Goal: Complete application form

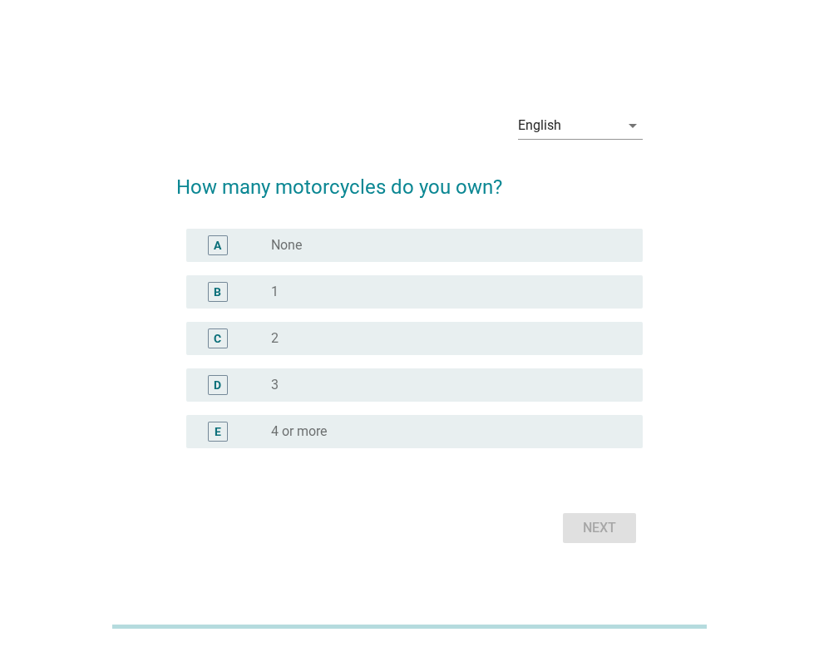
click at [294, 284] on div "radio_button_unchecked 1" at bounding box center [443, 292] width 345 height 17
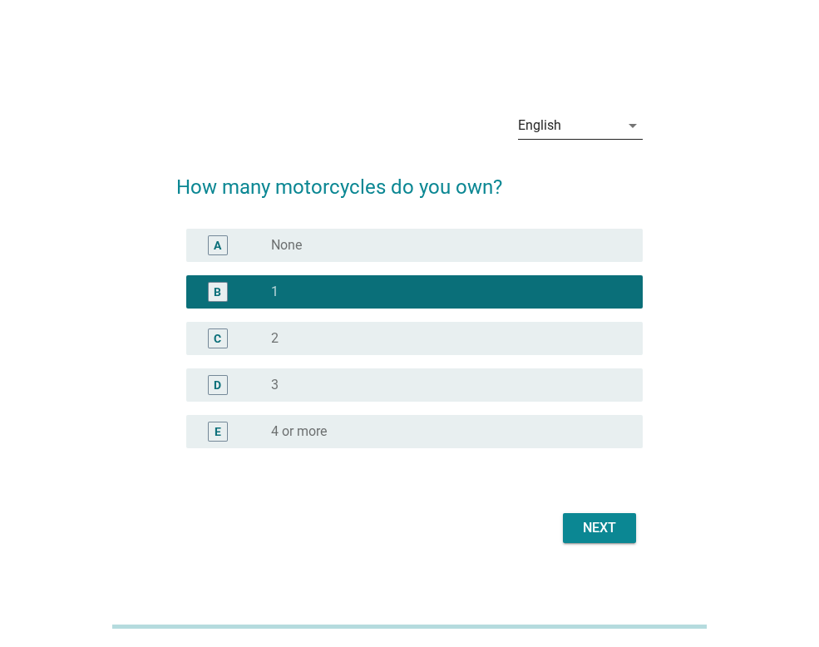
click at [634, 124] on icon "arrow_drop_down" at bounding box center [633, 126] width 20 height 20
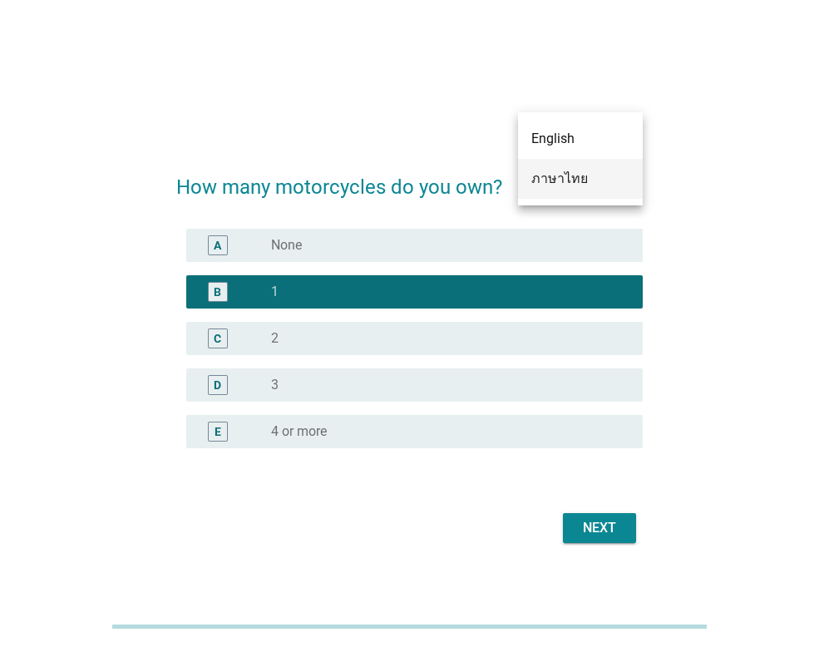
click at [589, 176] on div "ภาษาไทย" at bounding box center [580, 179] width 98 height 20
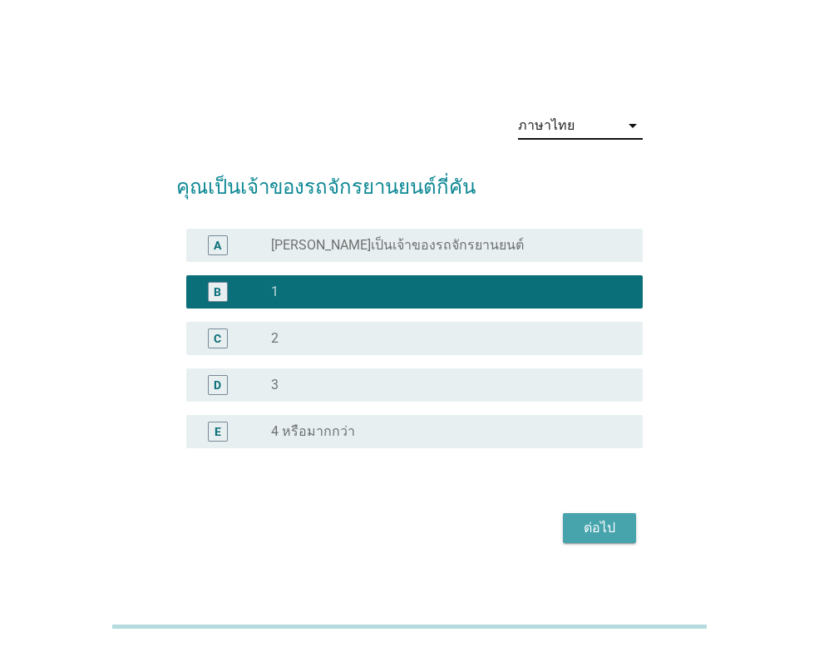
click at [620, 529] on div "ต่อไป" at bounding box center [599, 528] width 47 height 20
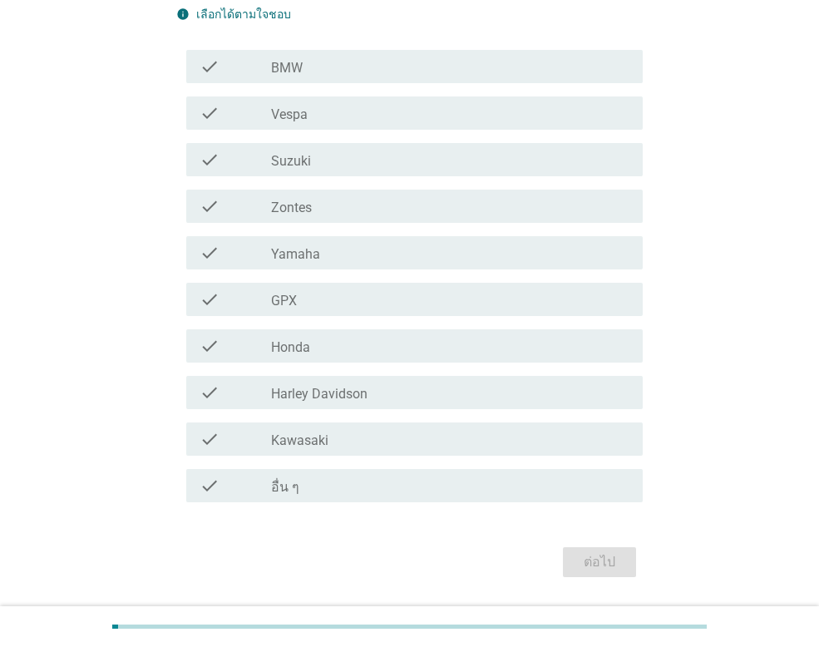
scroll to position [257, 0]
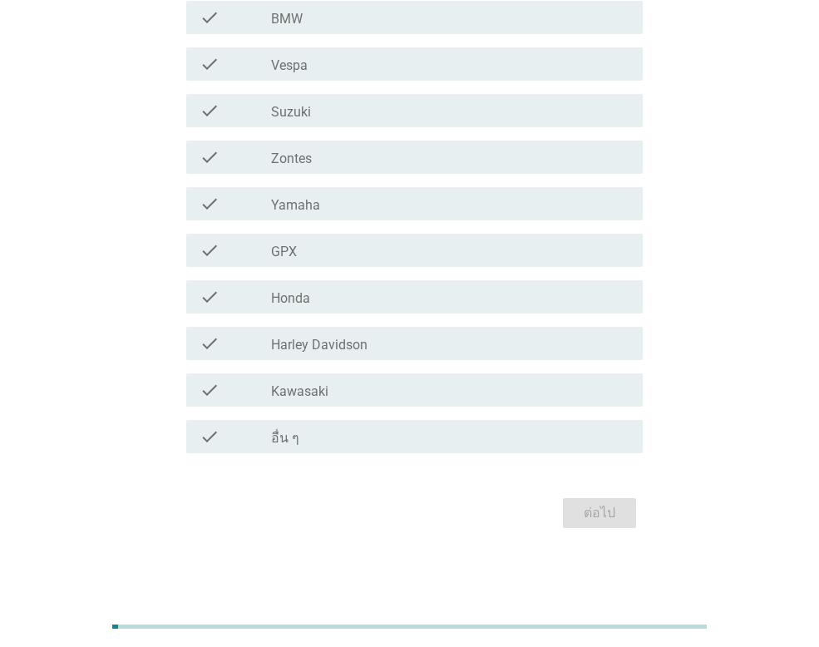
click at [318, 292] on div "check_box_outline_blank Honda" at bounding box center [450, 297] width 358 height 20
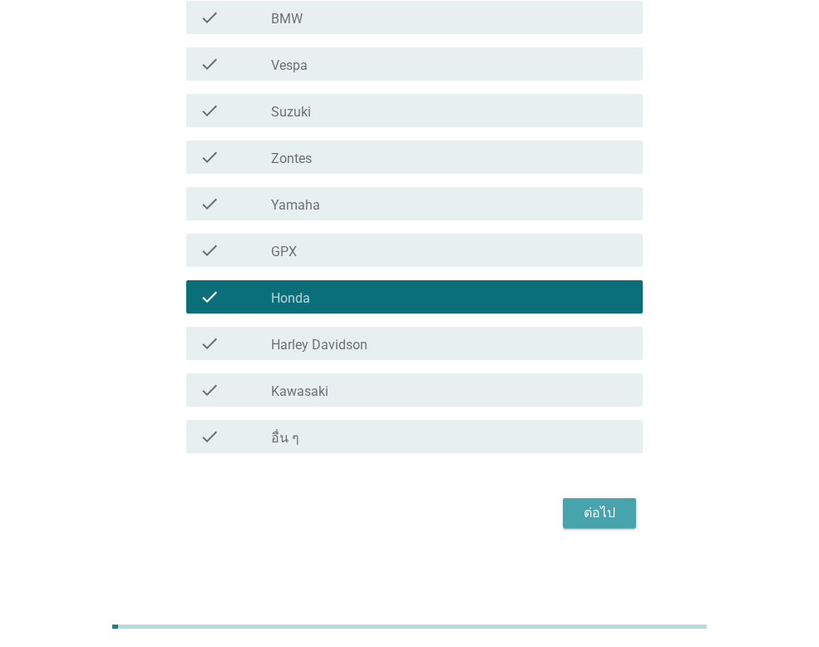
click at [596, 511] on div "ต่อไป" at bounding box center [599, 513] width 47 height 20
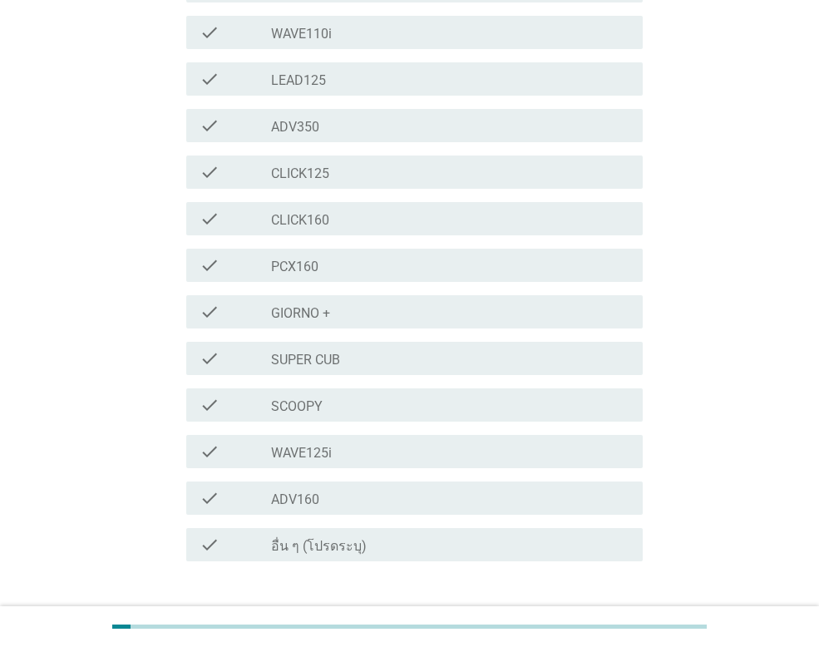
scroll to position [397, 0]
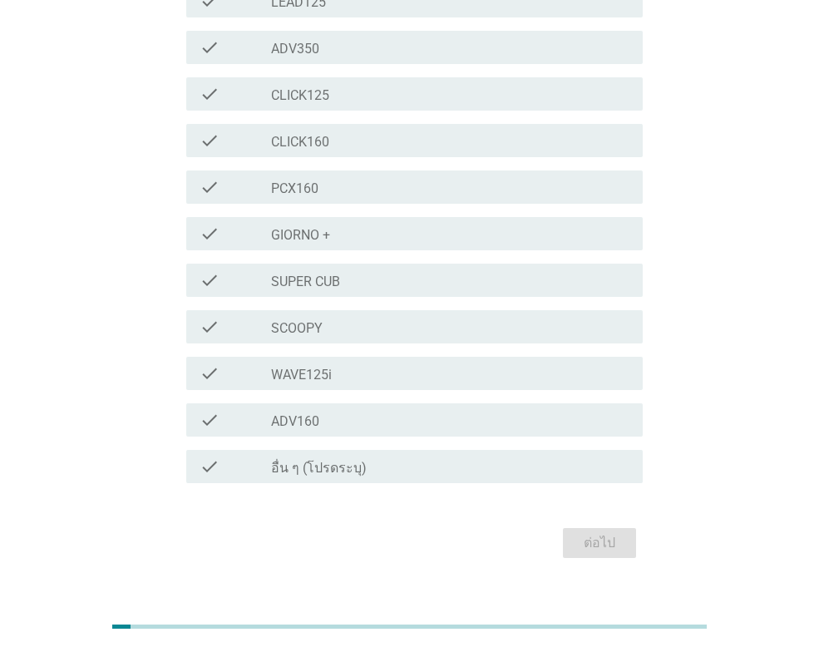
click at [275, 460] on label "อื่น ๆ (โปรดระบุ)" at bounding box center [319, 468] width 96 height 17
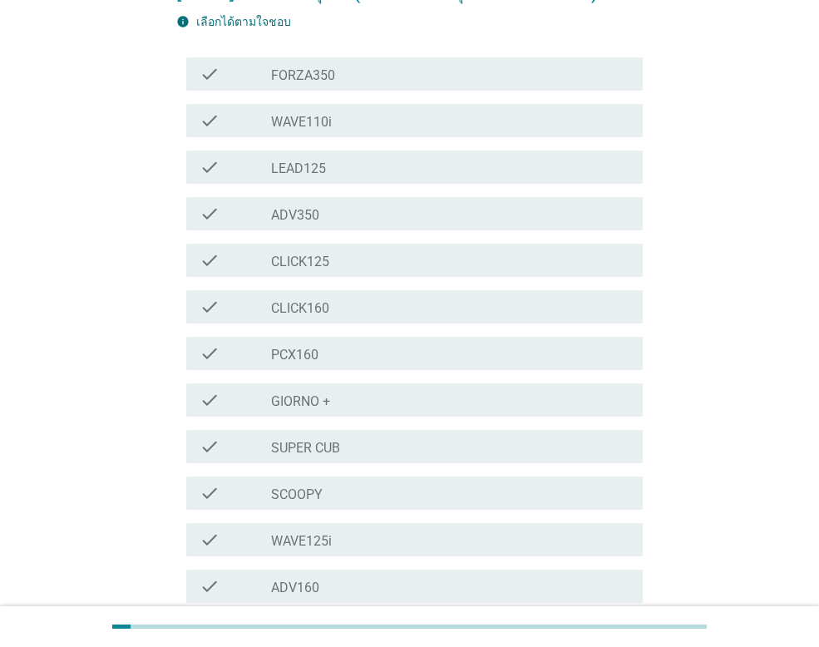
scroll to position [147, 0]
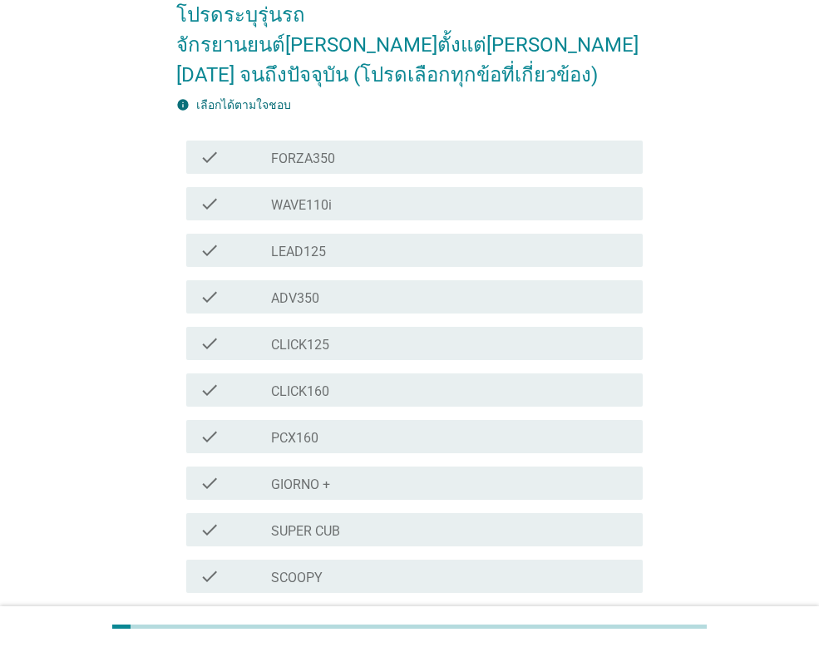
click at [333, 194] on div "check_box_outline_blank WAVE110i" at bounding box center [450, 204] width 358 height 20
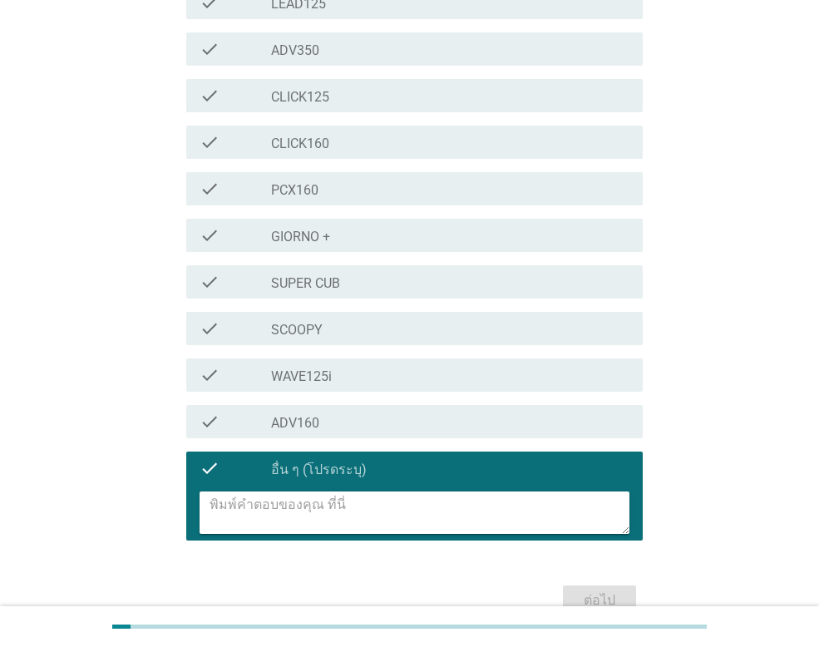
scroll to position [452, 0]
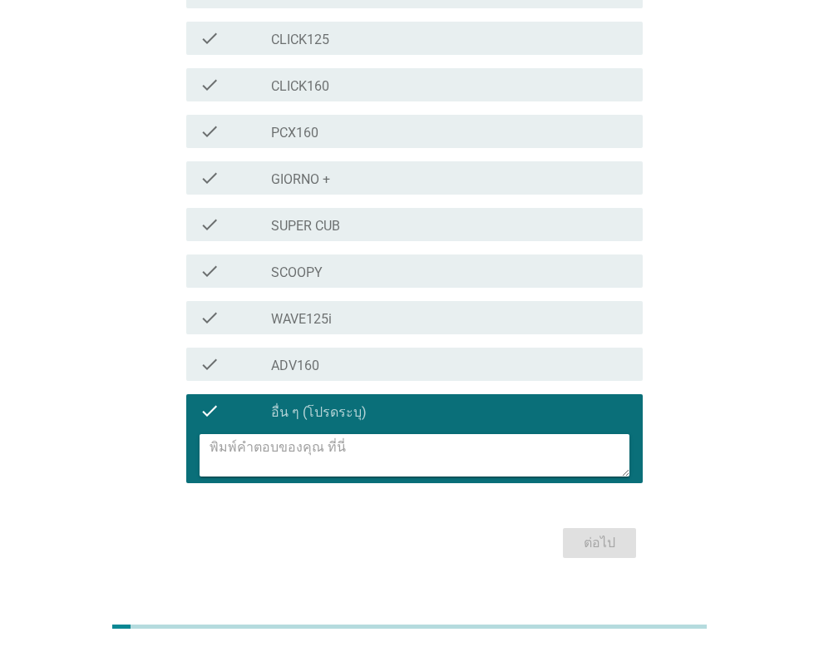
click at [408, 427] on div at bounding box center [414, 455] width 457 height 56
click at [223, 401] on div "check" at bounding box center [236, 411] width 72 height 20
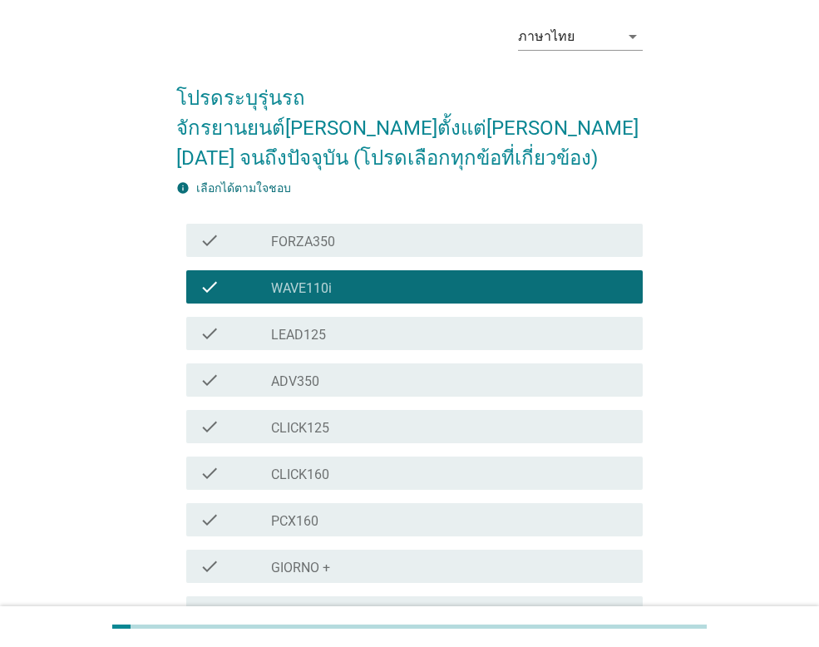
scroll to position [397, 0]
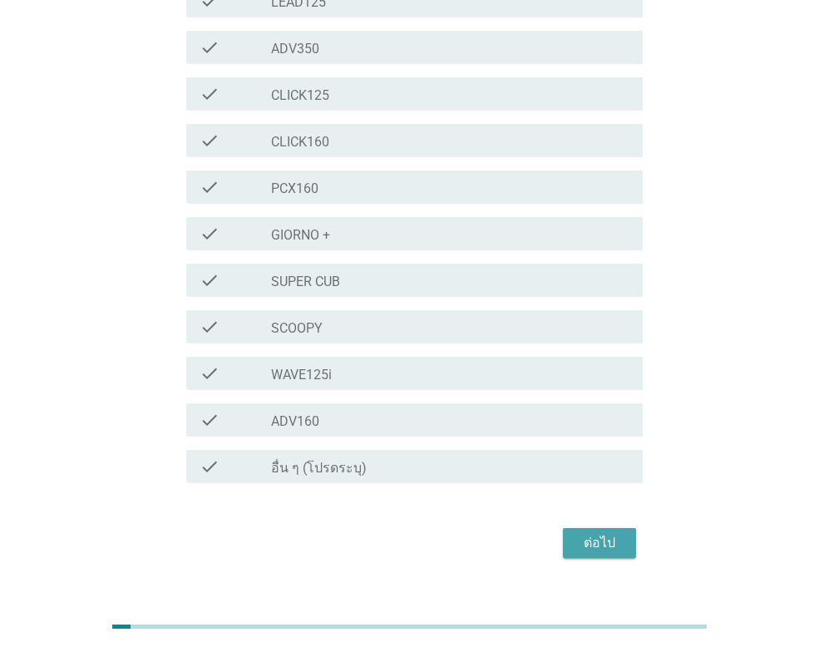
click at [596, 533] on div "ต่อไป" at bounding box center [599, 543] width 47 height 20
